Goal: Transaction & Acquisition: Purchase product/service

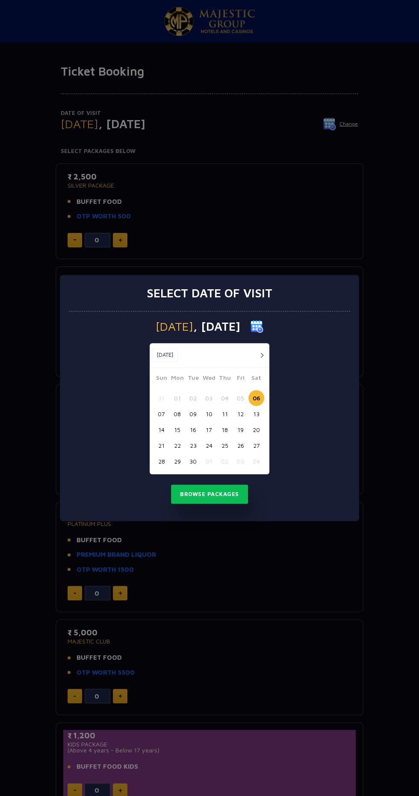
click at [161, 414] on button "07" at bounding box center [161, 414] width 16 height 16
click at [214, 496] on button "Browse Packages" at bounding box center [209, 495] width 77 height 20
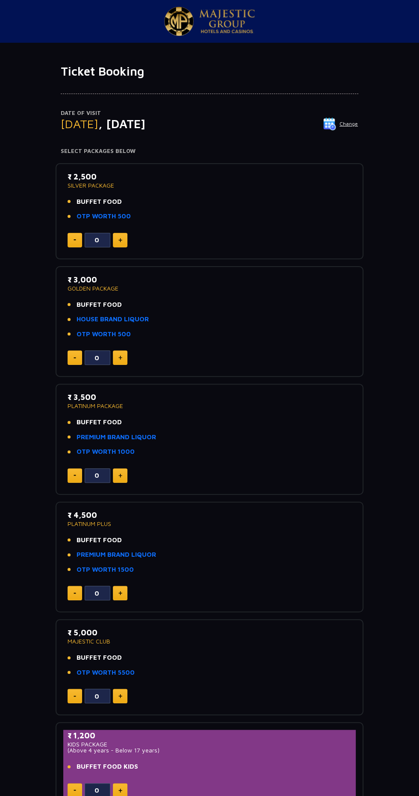
click at [120, 241] on img at bounding box center [120, 240] width 4 height 4
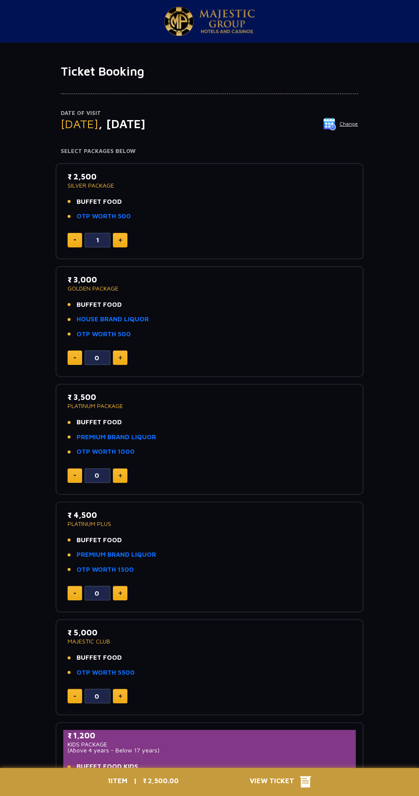
click at [120, 239] on img at bounding box center [120, 240] width 4 height 4
type input "2"
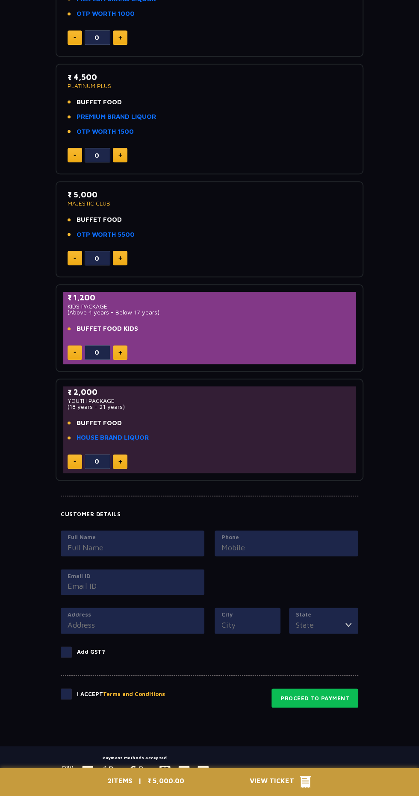
scroll to position [438, 0]
click at [275, 788] on button "View Ticket" at bounding box center [281, 782] width 62 height 13
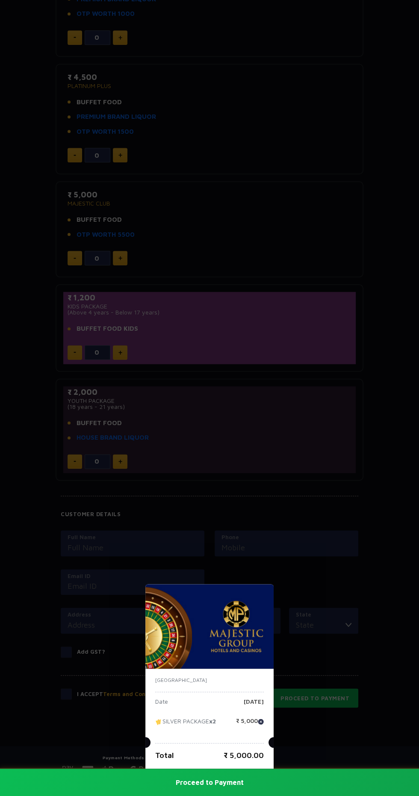
click at [330, 601] on div "[GEOGRAPHIC_DATA] Date [DATE] SILVER PACKAGE x2 ₹ 5,000 Total ₹ 5,000.00 Procee…" at bounding box center [209, 398] width 419 height 796
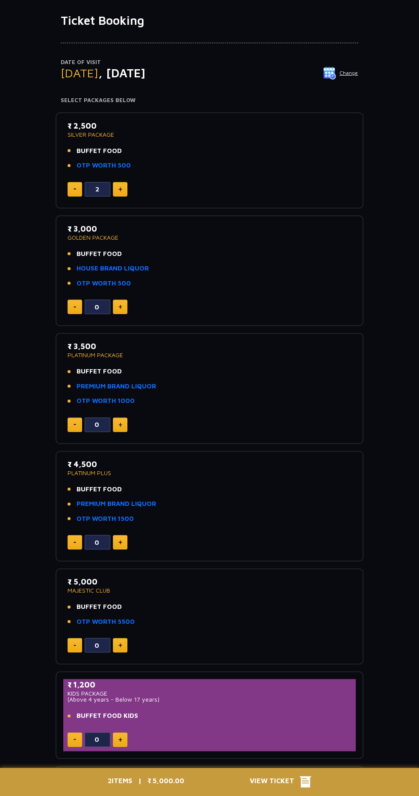
scroll to position [0, 0]
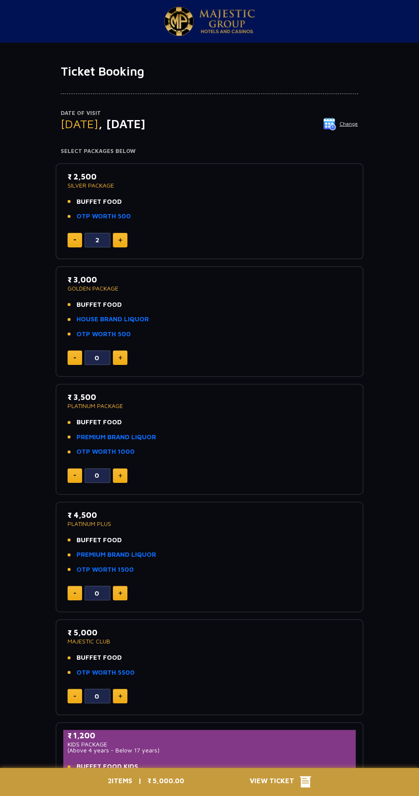
click at [125, 218] on link "OTP WORTH 500" at bounding box center [103, 217] width 54 height 10
click at [318, 151] on h4 "Select Packages Below" at bounding box center [209, 151] width 297 height 7
